Goal: Find specific page/section: Find specific page/section

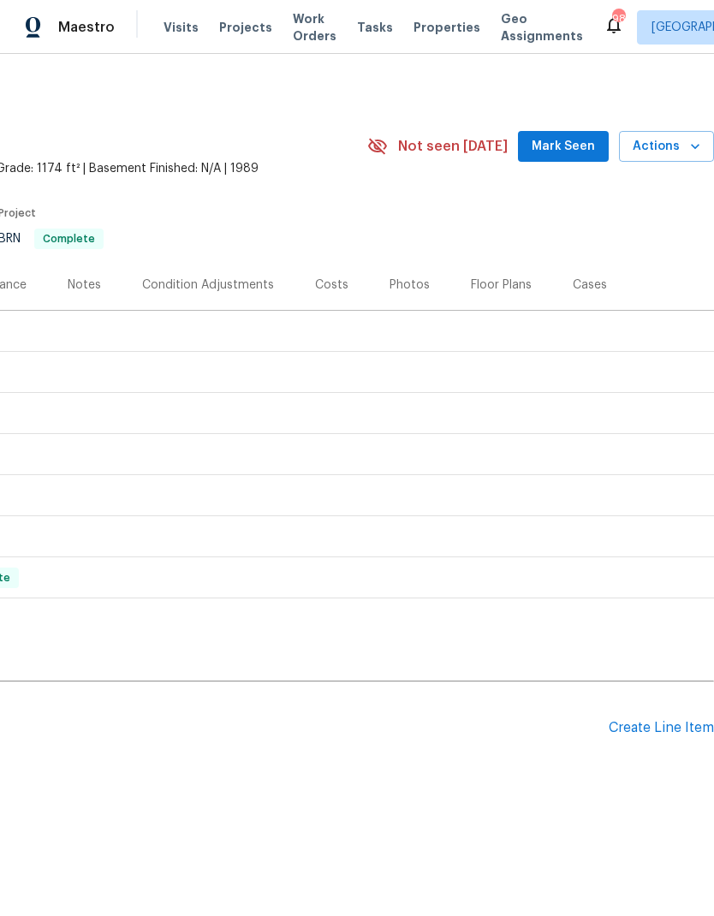
scroll to position [0, 253]
click at [575, 144] on span "Mark Seen" at bounding box center [562, 146] width 63 height 21
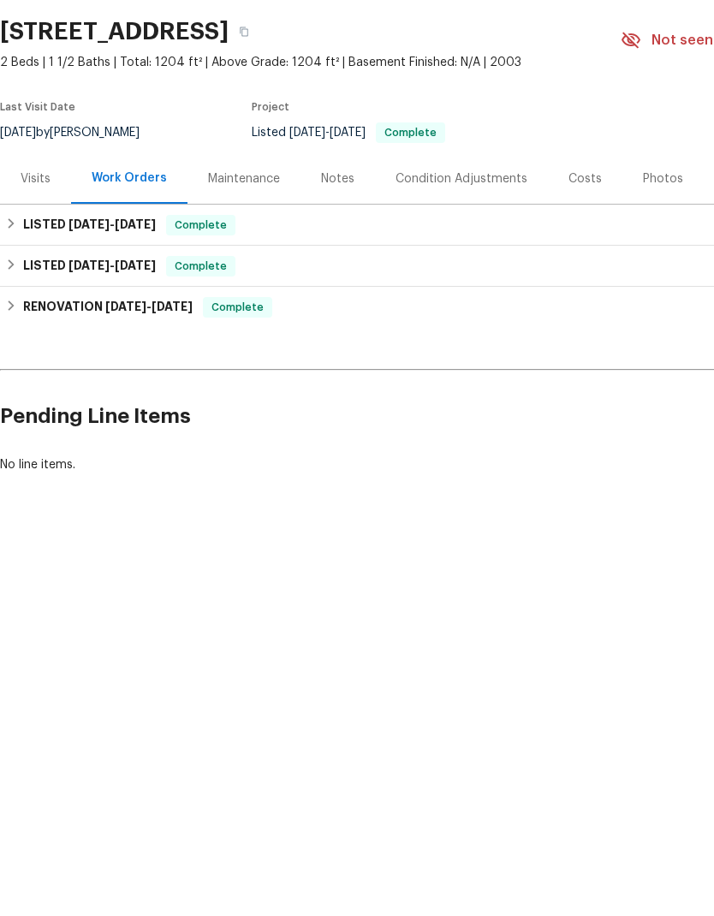
scroll to position [106, 0]
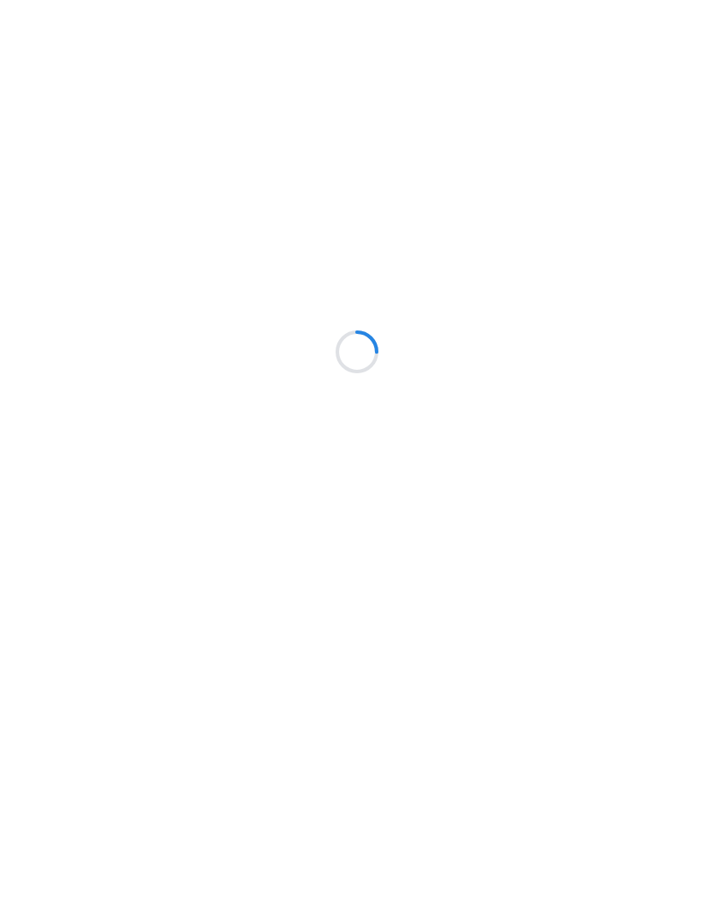
scroll to position [106, 0]
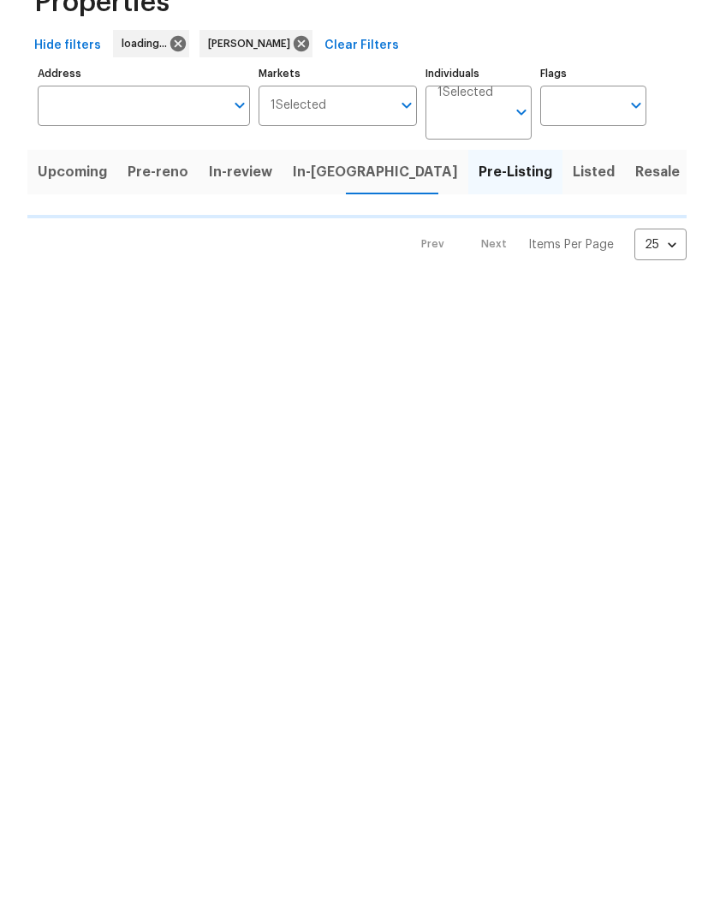
scroll to position [106, 0]
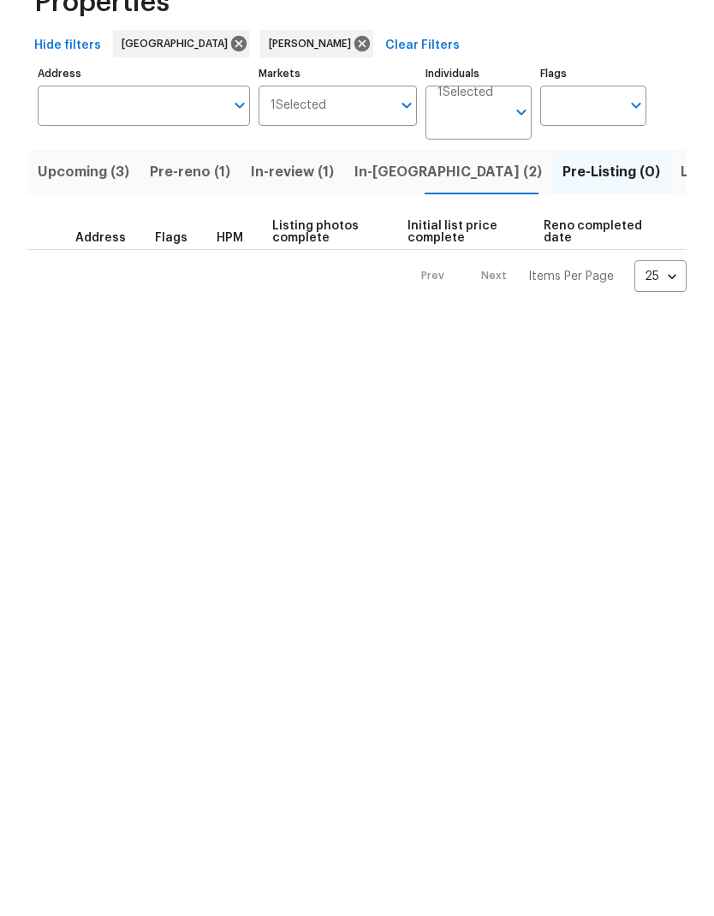
click at [180, 266] on span "Pre-reno (1)" at bounding box center [190, 278] width 80 height 24
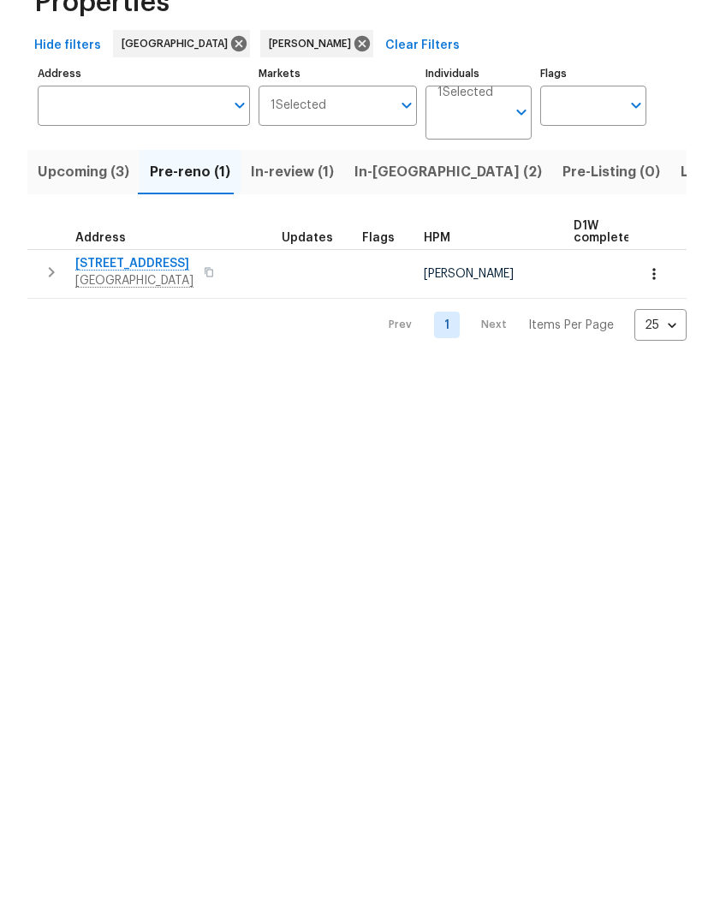
click at [83, 266] on span "Upcoming (3)" at bounding box center [84, 278] width 92 height 24
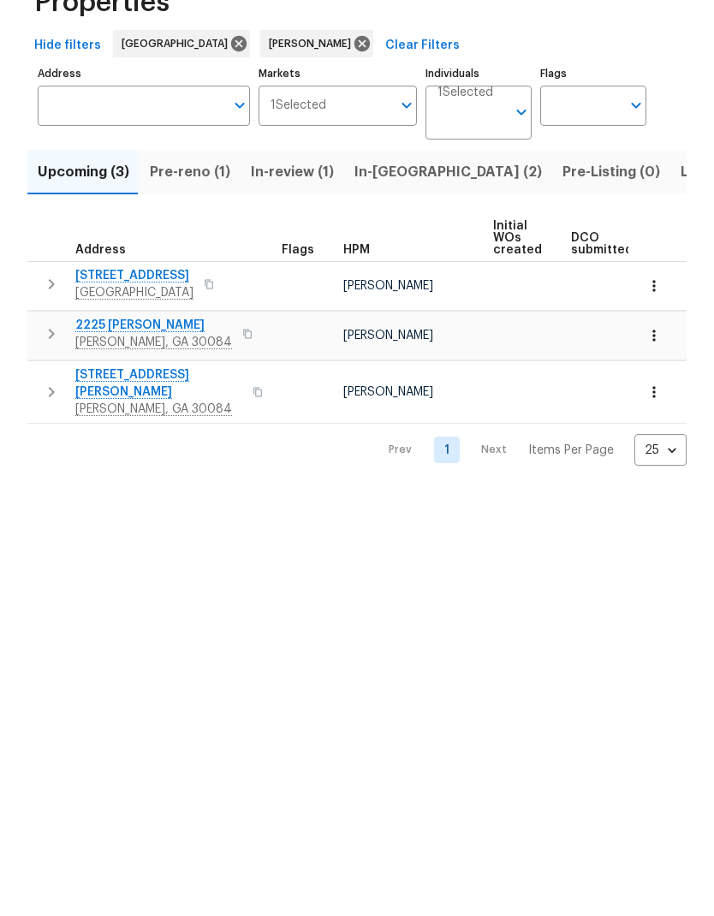
click at [173, 266] on span "Pre-reno (1)" at bounding box center [190, 278] width 80 height 24
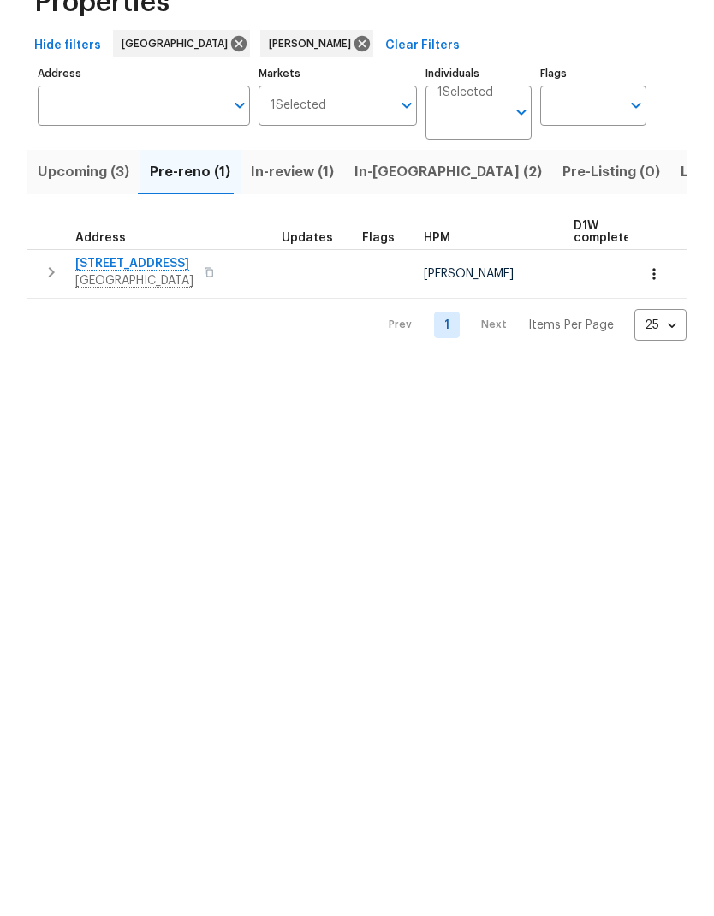
click at [127, 361] on span "643 Woodsong Ln" at bounding box center [134, 369] width 118 height 17
click at [651, 371] on icon "button" at bounding box center [653, 379] width 17 height 17
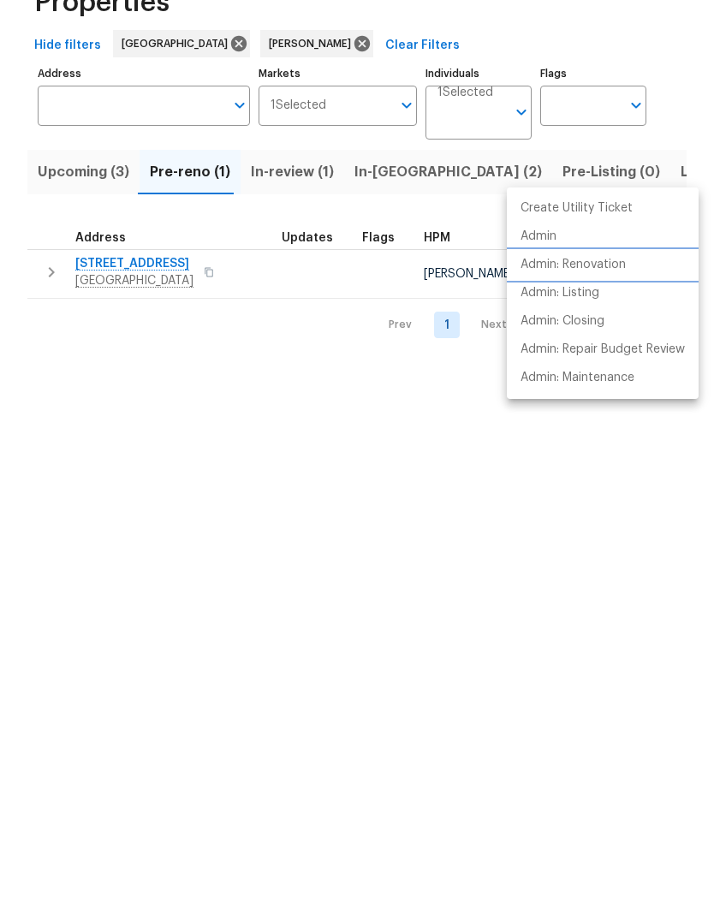
click at [587, 362] on p "Admin: Renovation" at bounding box center [572, 371] width 105 height 18
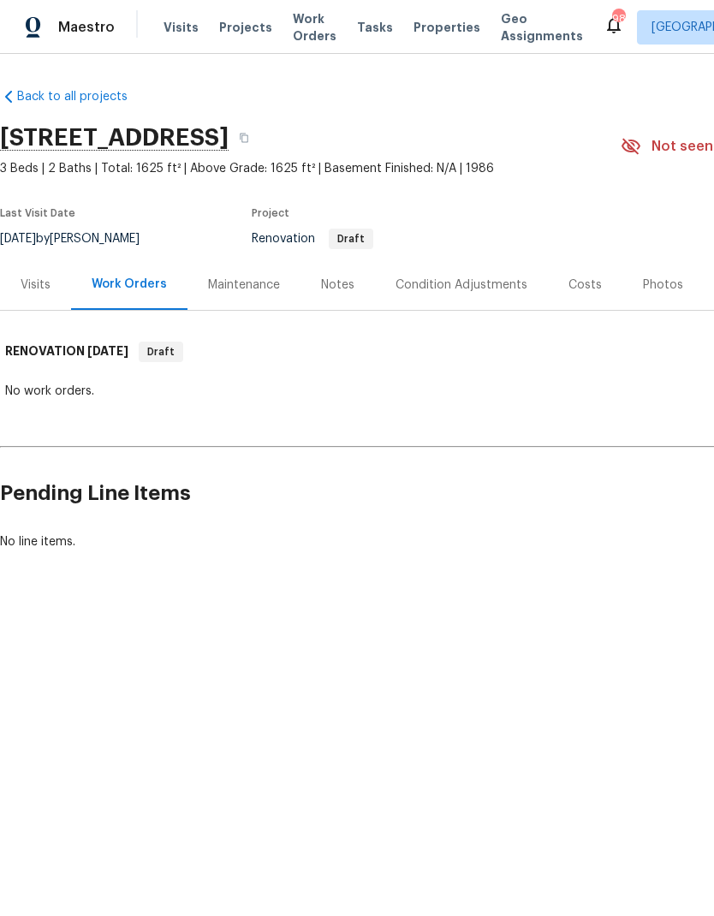
click at [40, 289] on div "Visits" at bounding box center [36, 284] width 30 height 17
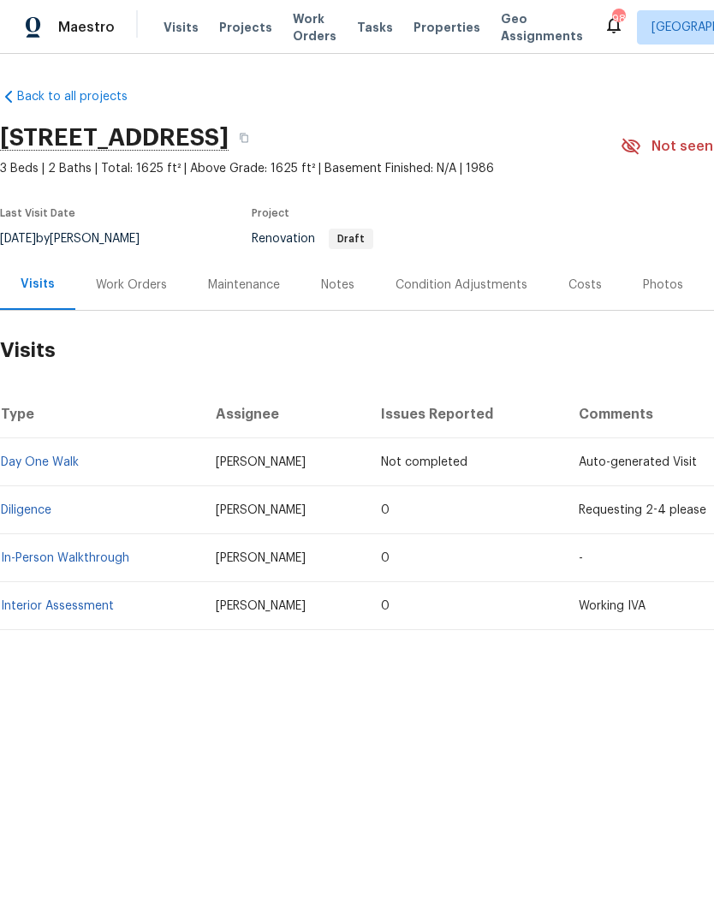
click at [127, 276] on div "Work Orders" at bounding box center [131, 284] width 71 height 17
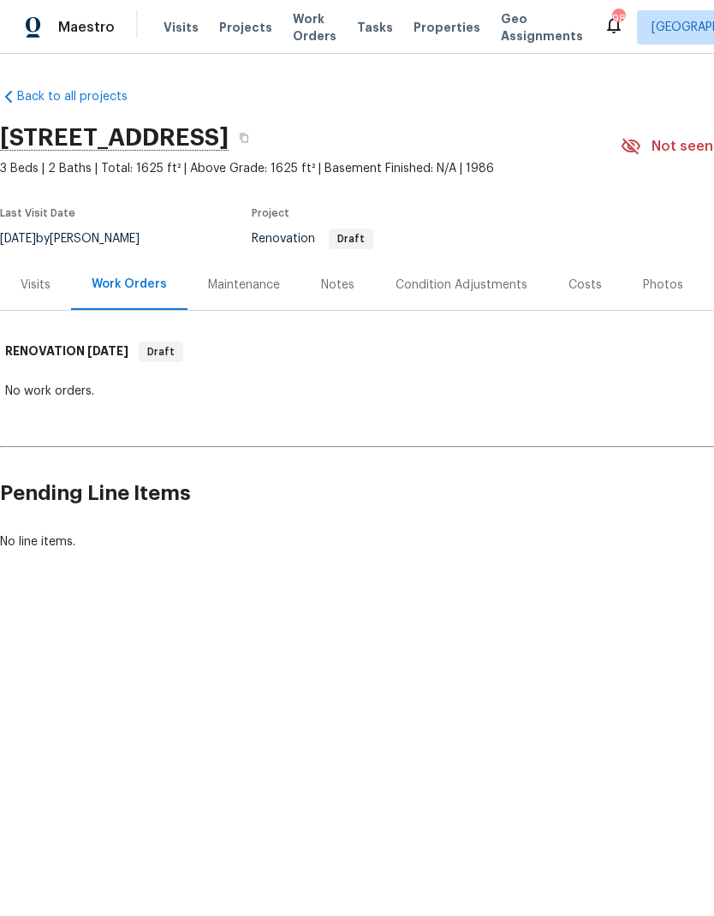
click at [40, 290] on div "Visits" at bounding box center [36, 284] width 30 height 17
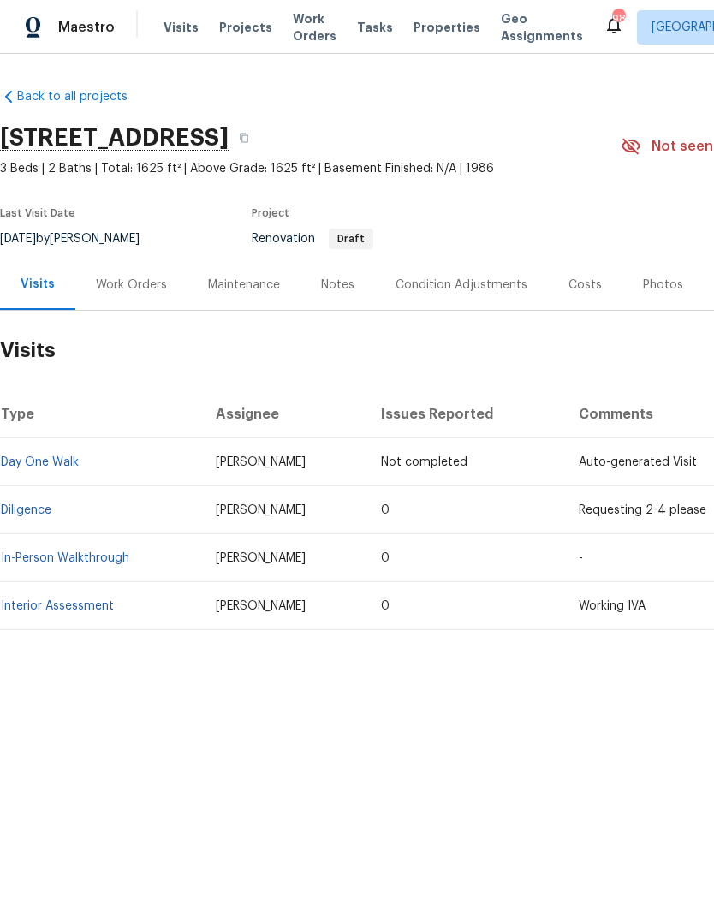
click at [128, 285] on div "Work Orders" at bounding box center [131, 284] width 71 height 17
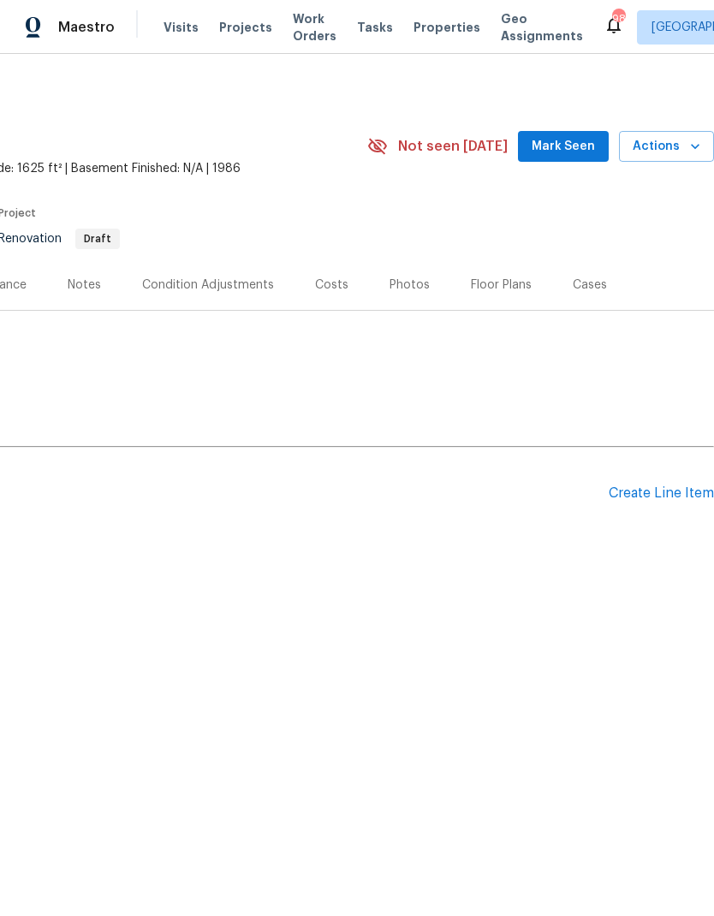
scroll to position [0, 253]
